Goal: Task Accomplishment & Management: Manage account settings

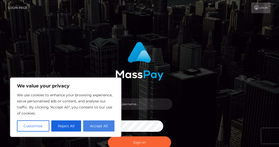
click at [97, 125] on button "Accept All" at bounding box center [98, 125] width 31 height 11
checkbox input "true"
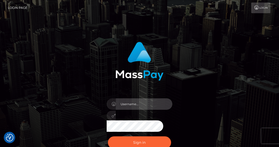
click at [138, 100] on input "text" at bounding box center [144, 103] width 57 height 11
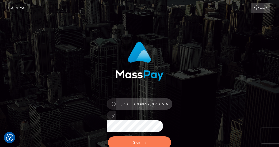
type input "[EMAIL_ADDRESS][DOMAIN_NAME]"
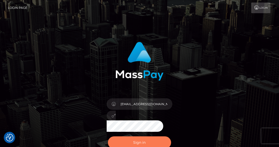
click at [146, 141] on button "Sign in" at bounding box center [139, 142] width 63 height 12
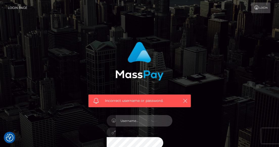
click at [149, 122] on input "text" at bounding box center [144, 120] width 57 height 11
type input "[EMAIL_ADDRESS][DOMAIN_NAME]"
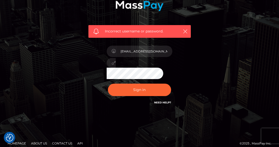
scroll to position [75, 0]
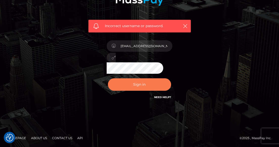
click at [135, 84] on button "Sign in" at bounding box center [139, 84] width 63 height 12
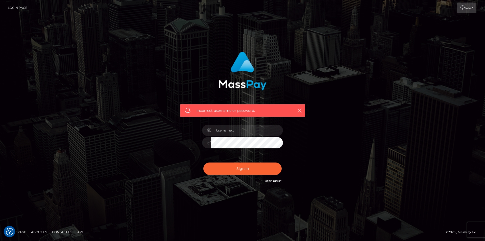
click at [279, 110] on icon "button" at bounding box center [299, 110] width 5 height 5
click at [279, 111] on icon "button" at bounding box center [299, 110] width 5 height 5
click at [279, 110] on icon "button" at bounding box center [299, 110] width 5 height 5
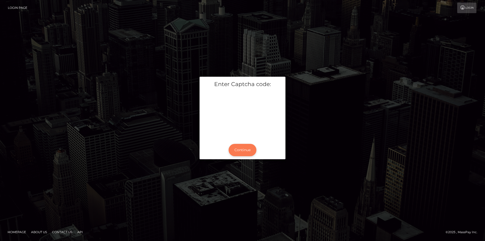
click at [244, 151] on button "Continue" at bounding box center [243, 150] width 28 height 12
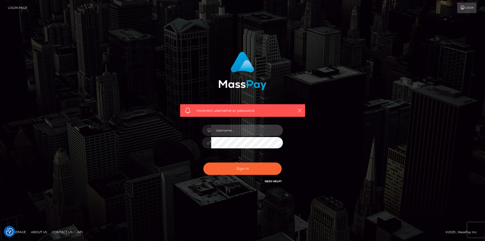
click at [240, 127] on input "text" at bounding box center [247, 130] width 72 height 11
type input "[EMAIL_ADDRESS][DOMAIN_NAME]"
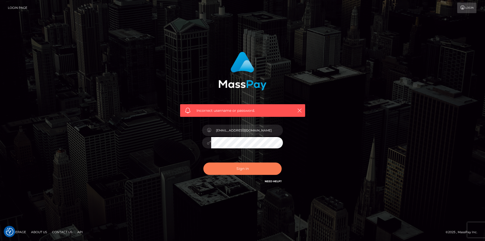
click at [260, 167] on button "Sign in" at bounding box center [243, 169] width 78 height 12
click at [300, 108] on button "button" at bounding box center [300, 110] width 6 height 6
click at [298, 111] on icon "button" at bounding box center [299, 110] width 5 height 5
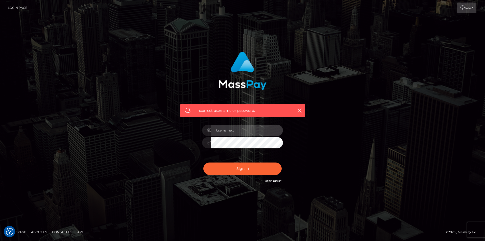
click at [232, 126] on input "text" at bounding box center [247, 130] width 72 height 11
type input "[EMAIL_ADDRESS][DOMAIN_NAME]"
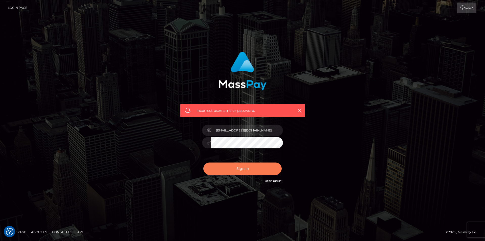
click at [243, 168] on button "Sign in" at bounding box center [243, 169] width 78 height 12
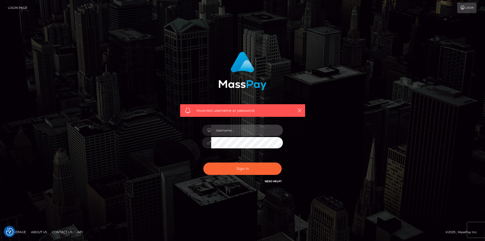
click at [229, 128] on input "text" at bounding box center [247, 130] width 72 height 11
type input "[EMAIL_ADDRESS][DOMAIN_NAME]"
click at [207, 143] on icon at bounding box center [209, 143] width 4 height 4
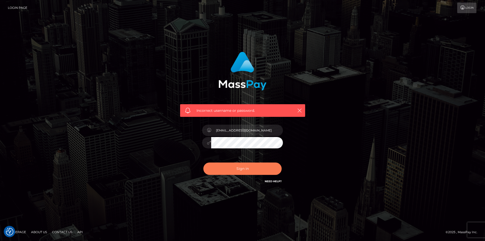
click at [258, 165] on button "Sign in" at bounding box center [243, 169] width 78 height 12
click at [246, 124] on div at bounding box center [242, 140] width 88 height 39
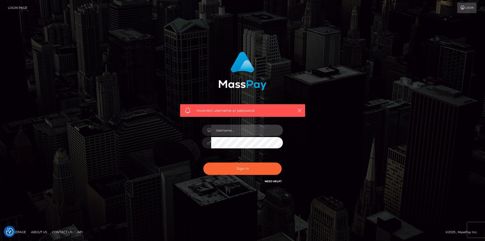
click at [240, 131] on input "text" at bounding box center [247, 130] width 72 height 11
type input "[EMAIL_ADDRESS][DOMAIN_NAME]"
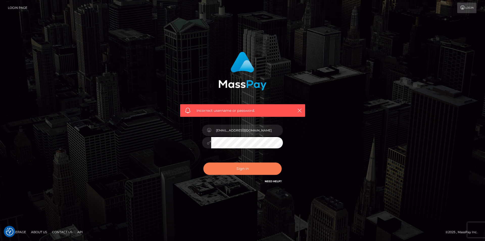
click at [245, 168] on button "Sign in" at bounding box center [243, 169] width 78 height 12
checkbox input "true"
